Goal: Information Seeking & Learning: Learn about a topic

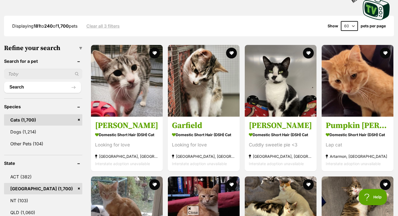
click at [78, 119] on link "Cats (1,700)" at bounding box center [43, 119] width 78 height 11
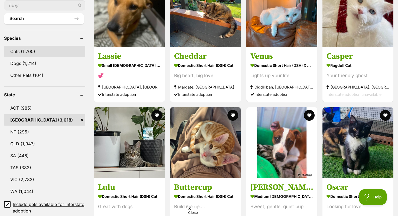
scroll to position [199, 0]
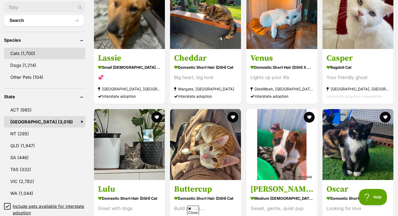
click at [47, 54] on link "Cats (1,700)" at bounding box center [44, 53] width 81 height 11
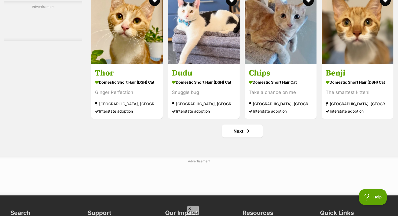
scroll to position [2501, 0]
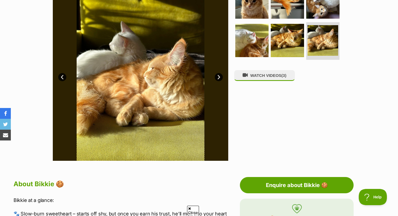
scroll to position [132, 0]
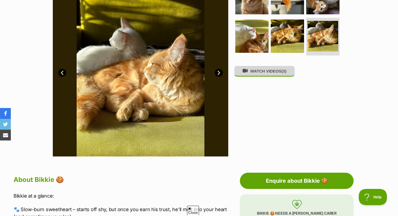
click at [258, 75] on button "WATCH VIDEOS (3)" at bounding box center [264, 71] width 61 height 11
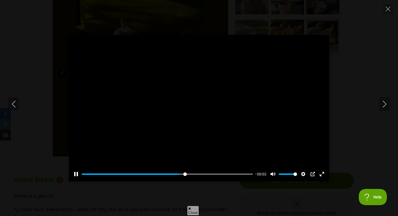
click at [214, 90] on div at bounding box center [199, 108] width 260 height 146
click at [218, 117] on div at bounding box center [199, 108] width 260 height 146
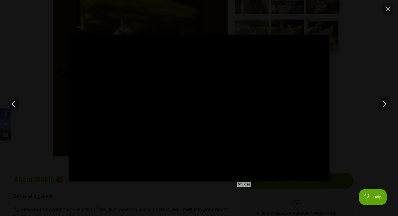
type input "100"
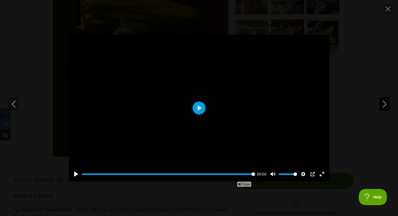
click at [384, 102] on icon "Next" at bounding box center [385, 104] width 7 height 7
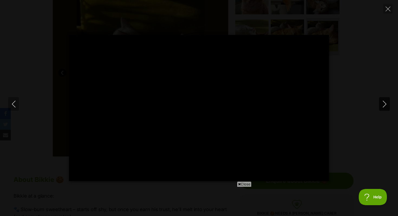
click at [385, 107] on button "Next" at bounding box center [385, 104] width 11 height 14
type input "77.07"
type input "100"
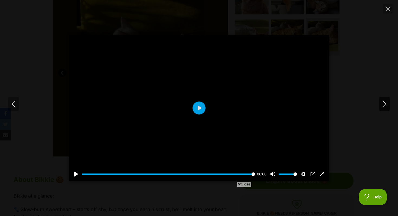
click at [385, 107] on button "Next" at bounding box center [385, 104] width 11 height 14
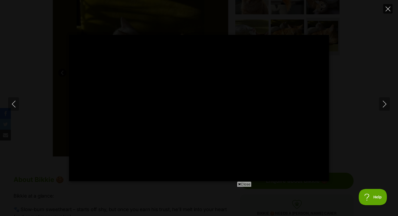
click at [385, 9] on button "Close" at bounding box center [388, 8] width 9 height 9
type input "10.81"
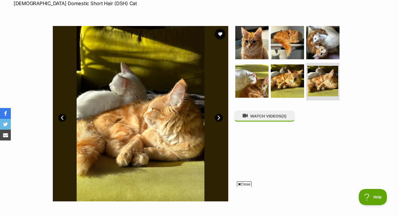
scroll to position [88, 0]
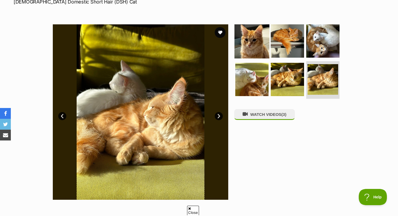
click at [256, 44] on img at bounding box center [252, 41] width 35 height 35
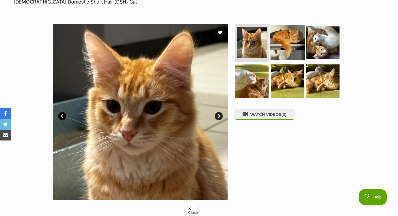
scroll to position [0, 0]
click at [288, 45] on img at bounding box center [287, 42] width 35 height 35
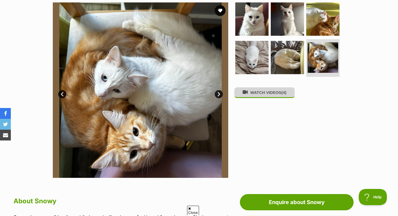
click at [276, 93] on button "WATCH VIDEOS (4)" at bounding box center [264, 92] width 61 height 11
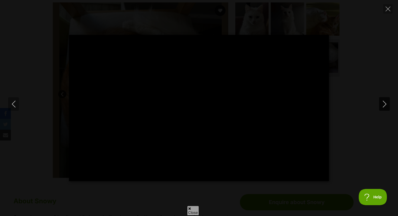
click at [381, 106] on button "Next" at bounding box center [385, 104] width 11 height 14
type input "11.78"
click at [381, 105] on button "Next" at bounding box center [385, 104] width 11 height 14
type input "8.75"
click at [15, 106] on icon "Previous" at bounding box center [13, 104] width 7 height 7
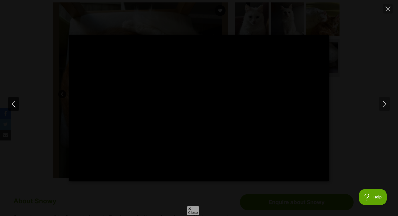
type input "28.6"
click at [385, 102] on icon "Next" at bounding box center [385, 104] width 7 height 7
type input "26.71"
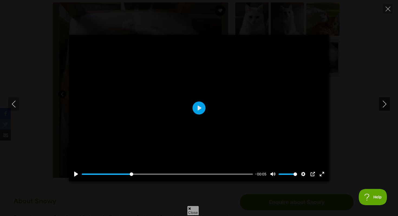
click at [385, 102] on icon "Next" at bounding box center [385, 104] width 7 height 7
type input "29.65"
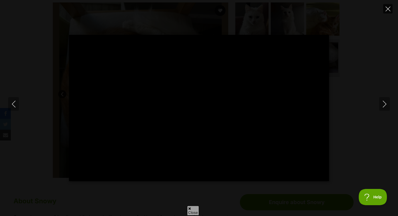
type input "100"
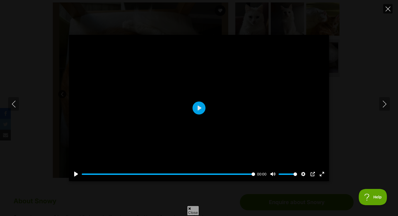
click at [386, 11] on icon "Close" at bounding box center [388, 9] width 5 height 5
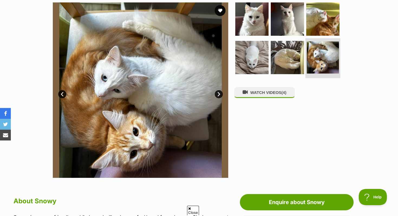
click at [317, 59] on img at bounding box center [323, 57] width 32 height 32
click at [324, 57] on img at bounding box center [323, 57] width 32 height 32
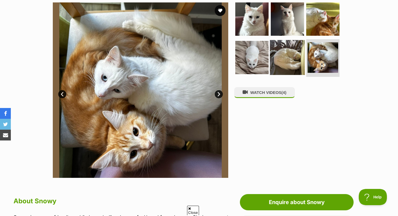
click at [296, 57] on img at bounding box center [287, 57] width 35 height 35
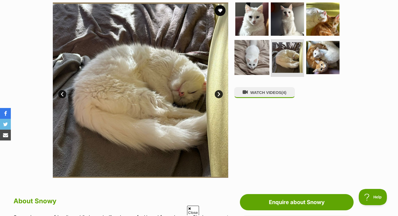
click at [252, 53] on img at bounding box center [252, 57] width 35 height 35
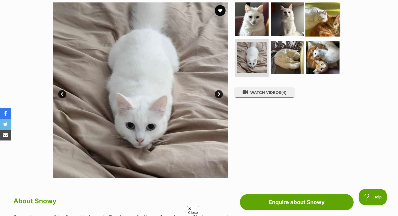
click at [317, 25] on img at bounding box center [323, 19] width 35 height 35
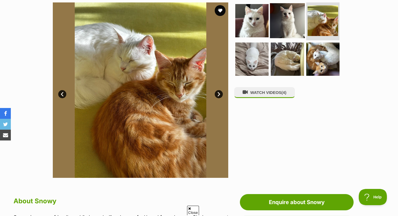
click at [291, 23] on img at bounding box center [287, 20] width 35 height 35
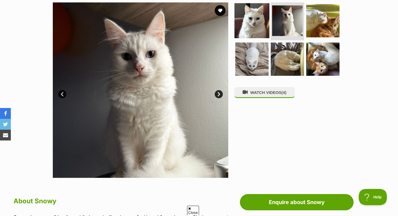
click at [245, 25] on img at bounding box center [252, 20] width 35 height 35
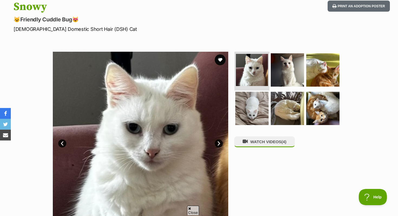
scroll to position [57, 0]
